Goal: Task Accomplishment & Management: Manage account settings

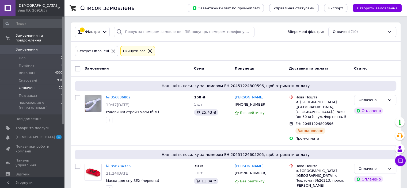
drag, startPoint x: 342, startPoint y: 21, endPoint x: 167, endPoint y: 31, distance: 174.5
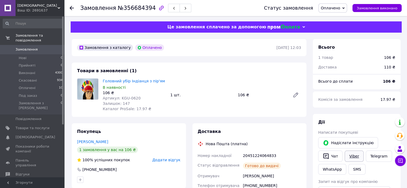
click at [352, 156] on link "Viber" at bounding box center [353, 155] width 19 height 11
click at [260, 157] on div "20451224064833" at bounding box center [272, 156] width 60 height 10
copy div "20451224064833"
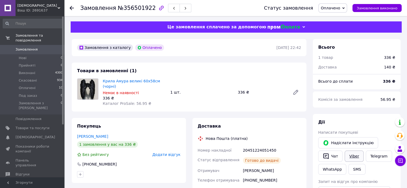
click at [351, 156] on link "Viber" at bounding box center [353, 155] width 19 height 11
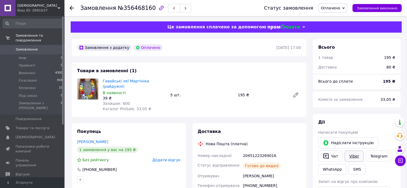
click at [355, 156] on link "Viber" at bounding box center [353, 155] width 19 height 11
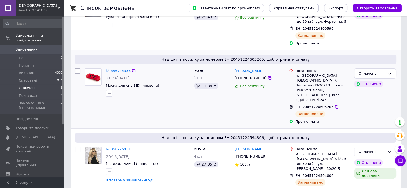
scroll to position [107, 0]
